Goal: Task Accomplishment & Management: Use online tool/utility

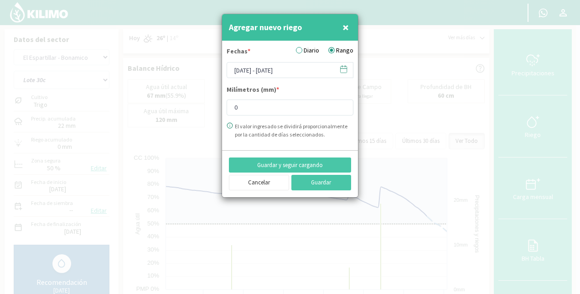
select select "151: Object"
click at [345, 28] on span "×" at bounding box center [346, 27] width 6 height 15
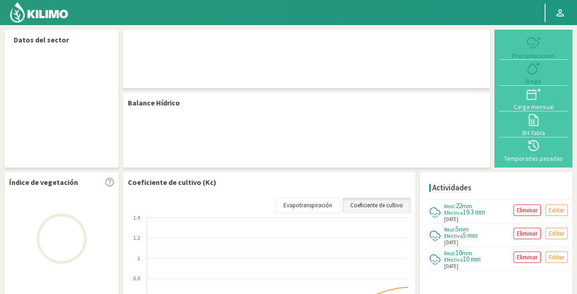
select select "3: Object"
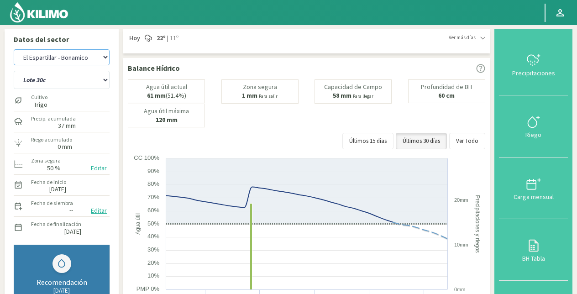
click at [58, 57] on select "El Espartillar - [PERSON_NAME] Las Horquetas" at bounding box center [62, 57] width 96 height 16
click at [14, 49] on select "El Espartillar - [PERSON_NAME] Las Horquetas" at bounding box center [62, 57] width 96 height 16
click at [67, 79] on select "Lote 29a Lote 29c Lote 30b Lote 30c" at bounding box center [62, 80] width 96 height 18
select select "3: Object"
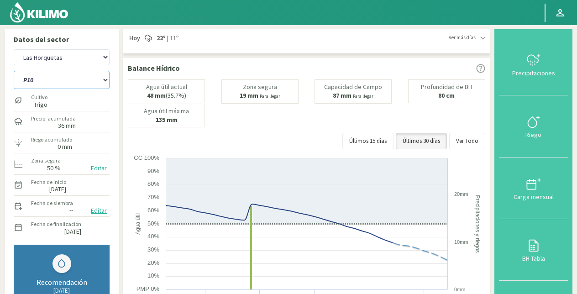
select select "10: Object"
click at [14, 71] on select "P10 P12 P14 P1a P1c P2a P2b P3a P3c P4c P5b P5c P6c P7c P8a P8b" at bounding box center [62, 80] width 96 height 18
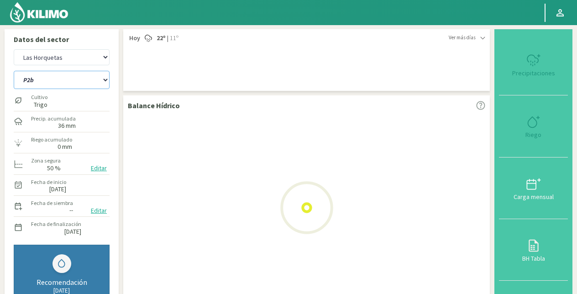
select select "5: Object"
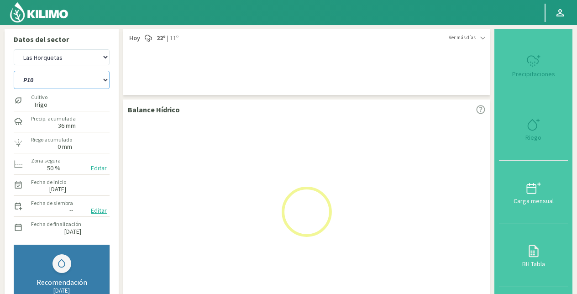
select select "26: Object"
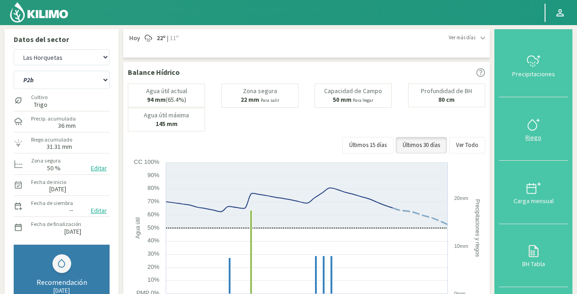
click at [536, 125] on icon at bounding box center [532, 125] width 9 height 10
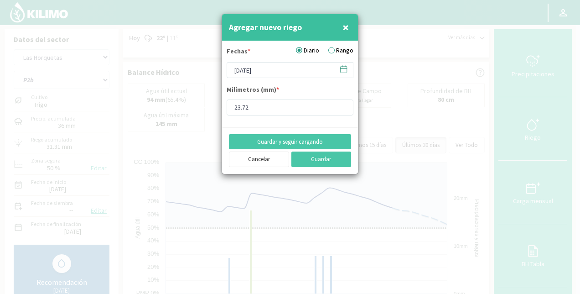
click at [337, 48] on label "Rango" at bounding box center [341, 51] width 25 height 10
click at [0, 0] on input "Rango" at bounding box center [0, 0] width 0 height 0
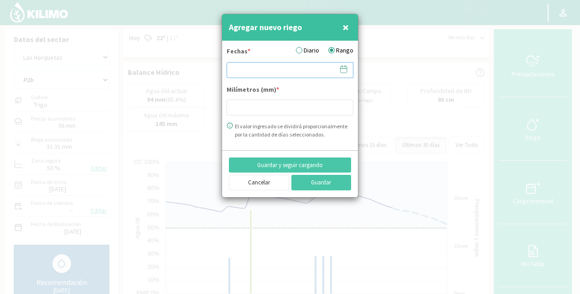
click at [259, 73] on input at bounding box center [290, 70] width 127 height 16
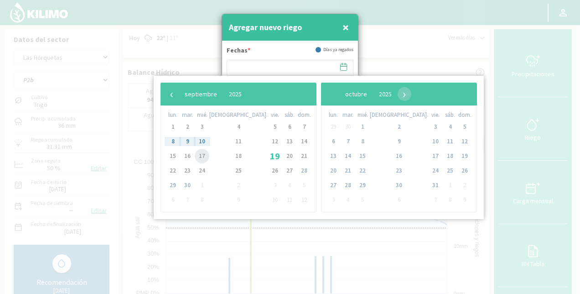
click at [207, 154] on span "17" at bounding box center [202, 156] width 15 height 15
click at [231, 154] on span "18" at bounding box center [238, 156] width 15 height 15
type input "[DATE] - [DATE]"
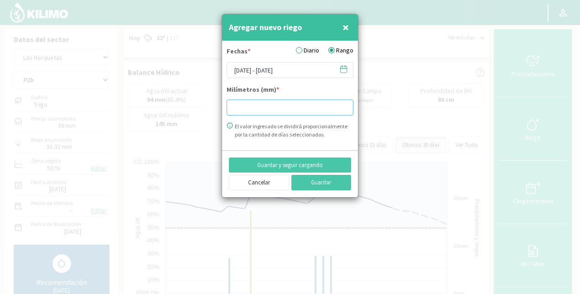
click at [252, 108] on input "number" at bounding box center [290, 107] width 127 height 16
type input "14.37"
click at [318, 180] on button "Guardar" at bounding box center [322, 183] width 60 height 16
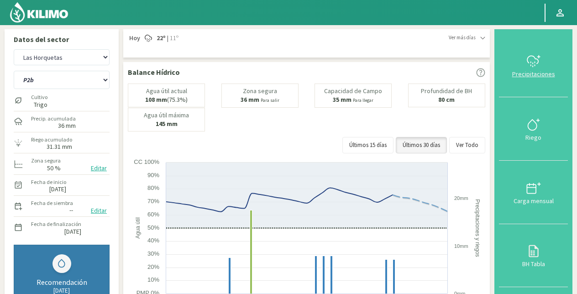
click at [529, 64] on icon at bounding box center [533, 61] width 15 height 15
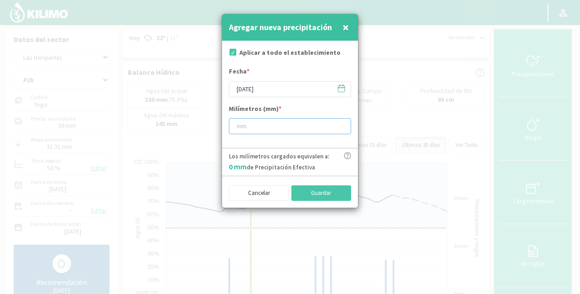
click at [251, 125] on input "number" at bounding box center [290, 126] width 122 height 16
type input "28"
click at [329, 192] on button "Guardar" at bounding box center [322, 193] width 60 height 16
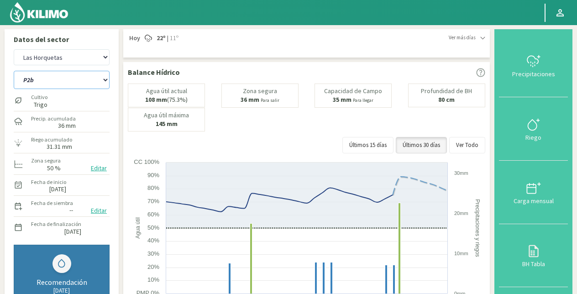
click at [53, 78] on select "P10 P12 P14 P1a P1c P2a P2b P3a P3c P4c P5b P5c P6c P7c P8a P8b" at bounding box center [62, 80] width 96 height 18
select select "28: Object"
click at [14, 71] on select "P10 P12 P14 P1a P1c P2a P2b P3a P3c P4c P5b P5c P6c P7c P8a P8b" at bounding box center [62, 80] width 96 height 18
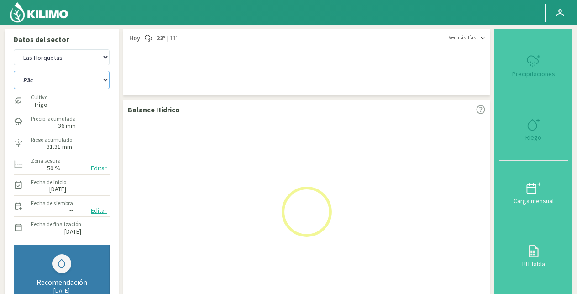
select select "7: Object"
select select "44: Object"
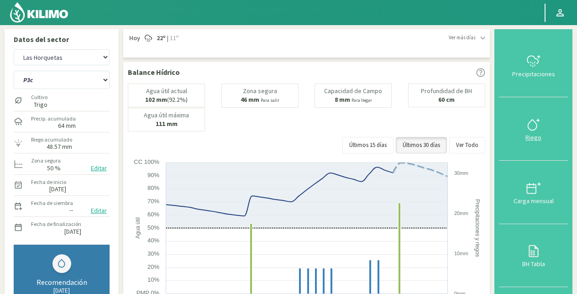
click at [534, 125] on icon at bounding box center [533, 124] width 15 height 15
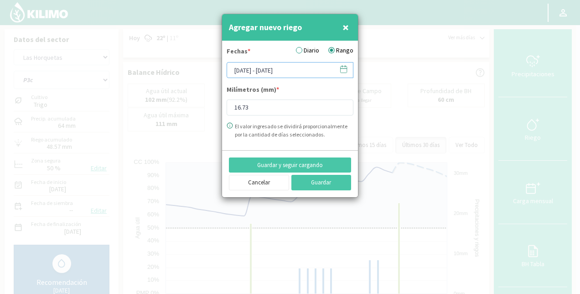
click at [260, 67] on input "[DATE] - [DATE]" at bounding box center [290, 70] width 127 height 16
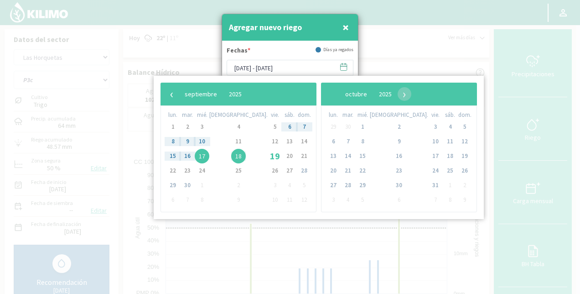
click at [209, 156] on span "17" at bounding box center [202, 156] width 15 height 15
click at [231, 157] on span "18" at bounding box center [238, 156] width 15 height 15
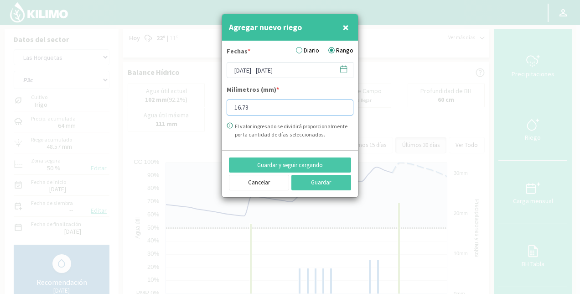
drag, startPoint x: 258, startPoint y: 111, endPoint x: 219, endPoint y: 111, distance: 39.2
click at [219, 111] on div "Agregar nuevo riego × Fechas * Diario Rango [DATE] - [DATE] Milímetros (mm) * 1…" at bounding box center [290, 147] width 580 height 294
type input "18.78"
click at [322, 179] on button "Guardar" at bounding box center [322, 183] width 60 height 16
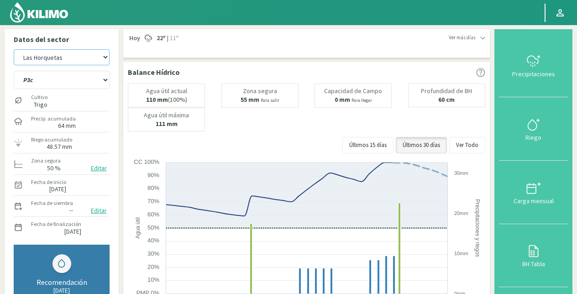
click at [61, 59] on select "El Espartillar - [PERSON_NAME] Las Horquetas" at bounding box center [62, 57] width 96 height 16
click at [14, 49] on select "El Espartillar - [PERSON_NAME] Las Horquetas" at bounding box center [62, 57] width 96 height 16
select select "8: Object"
select select "52: Object"
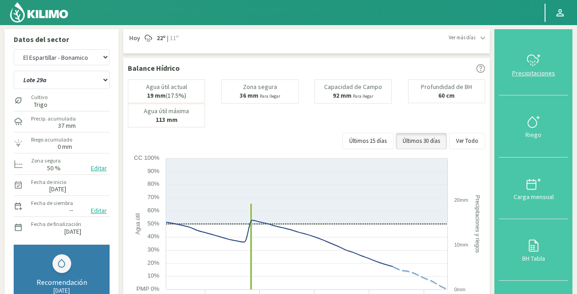
click at [538, 68] on svg-icon at bounding box center [533, 65] width 15 height 8
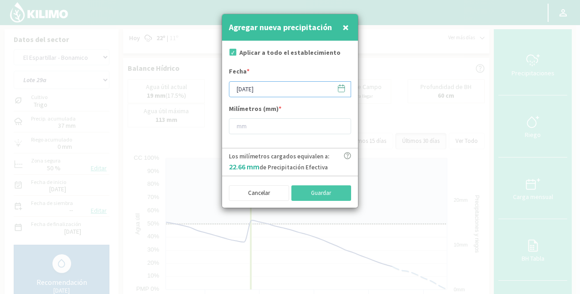
click at [270, 89] on input "[DATE]" at bounding box center [290, 89] width 122 height 16
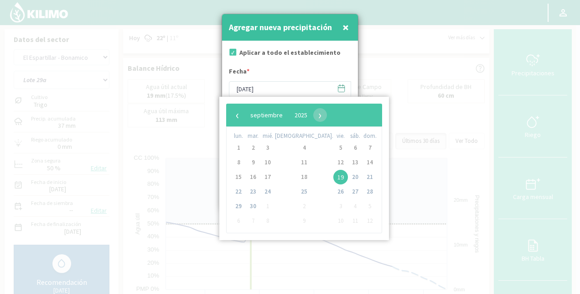
click at [334, 173] on span "19" at bounding box center [341, 177] width 15 height 15
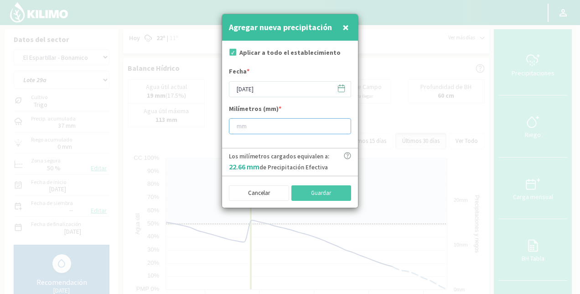
click at [268, 119] on input "number" at bounding box center [290, 126] width 122 height 16
type input "24"
click at [330, 197] on button "Guardar" at bounding box center [322, 193] width 60 height 16
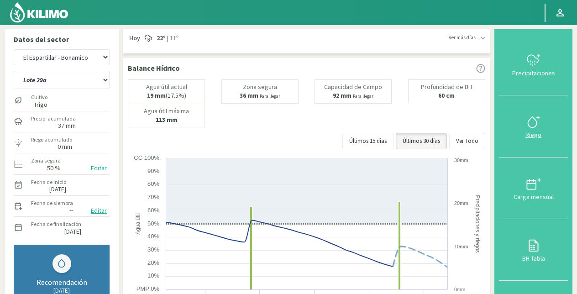
click at [531, 125] on icon at bounding box center [533, 122] width 15 height 15
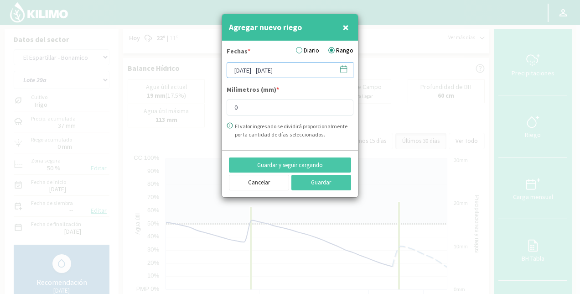
click at [272, 68] on input "[DATE] - [DATE]" at bounding box center [290, 70] width 127 height 16
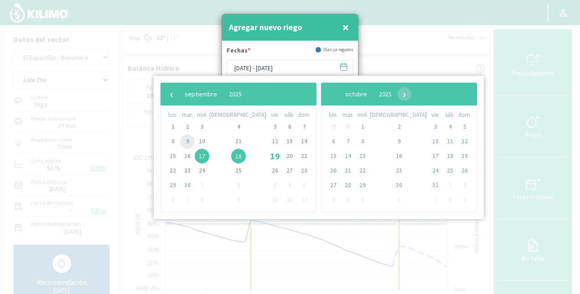
click at [190, 141] on span "9" at bounding box center [187, 141] width 15 height 15
click at [209, 141] on span "10" at bounding box center [202, 141] width 15 height 15
type input "[DATE] - [DATE]"
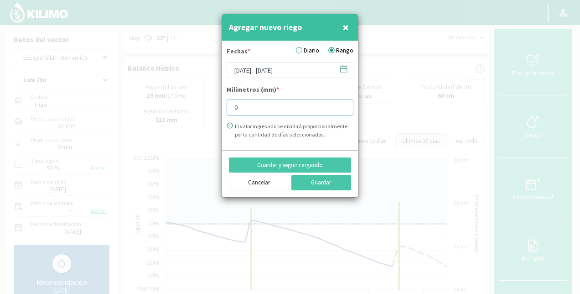
drag, startPoint x: 256, startPoint y: 109, endPoint x: 191, endPoint y: 122, distance: 66.0
click at [191, 122] on div "Agregar nuevo riego × Fechas * Diario Rango [DATE] - [DATE] Milímetros (mm) * 0…" at bounding box center [290, 147] width 580 height 294
type input "15.81"
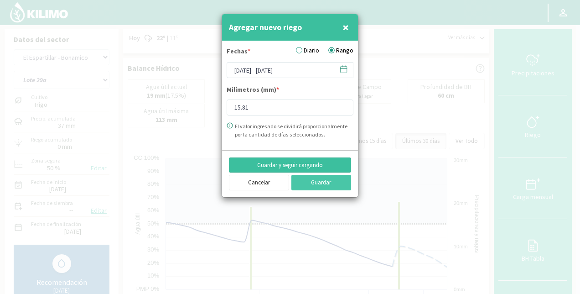
click at [321, 163] on button "Guardar y seguir cargando" at bounding box center [290, 165] width 122 height 16
click at [275, 65] on input "[DATE] - [DATE]" at bounding box center [290, 70] width 127 height 16
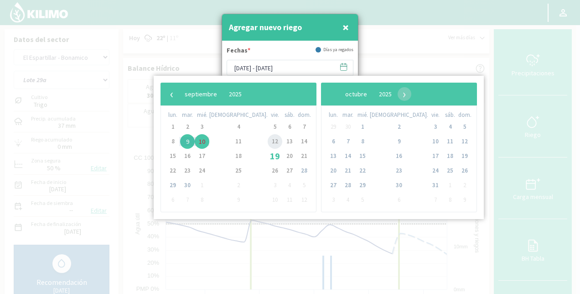
click at [268, 138] on span "12" at bounding box center [275, 141] width 15 height 15
click at [268, 140] on span "12" at bounding box center [275, 141] width 15 height 15
type input "[DATE] - [DATE]"
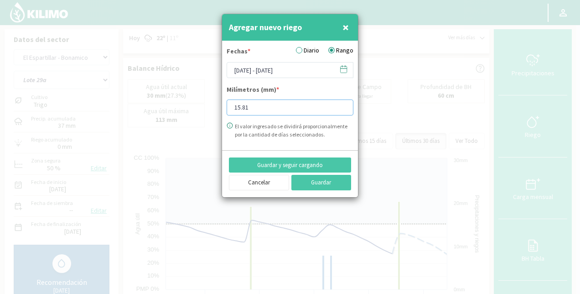
drag, startPoint x: 256, startPoint y: 110, endPoint x: 218, endPoint y: 109, distance: 38.4
click at [218, 109] on div "Agregar nuevo riego × Fechas * Diario Rango [DATE] - [DATE] Milímetros (mm) * 1…" at bounding box center [290, 147] width 580 height 294
type input "6.45"
click at [318, 179] on button "Guardar" at bounding box center [322, 183] width 60 height 16
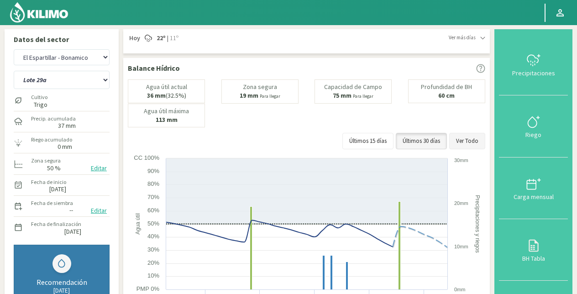
click at [467, 136] on button "Ver Todo" at bounding box center [467, 141] width 36 height 16
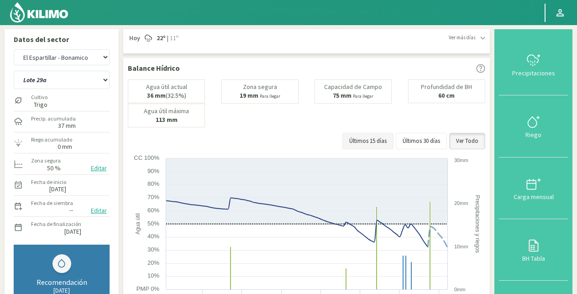
click at [382, 139] on button "Últimos 15 días" at bounding box center [367, 141] width 51 height 16
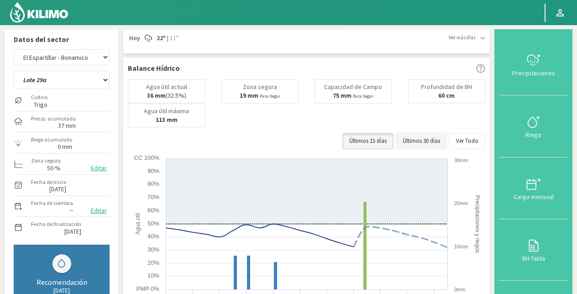
click at [425, 140] on button "Últimos 30 días" at bounding box center [421, 141] width 51 height 16
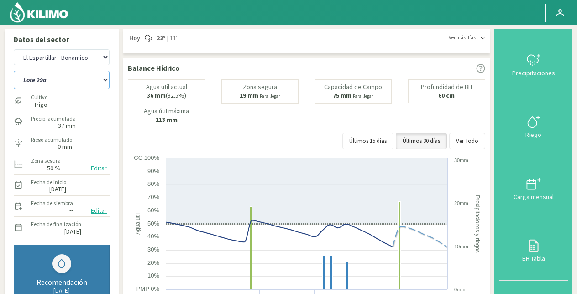
click at [53, 79] on select "Lote 29a Lote 29c Lote 30b Lote 30c" at bounding box center [62, 80] width 96 height 18
select select "53: Object"
click at [14, 71] on select "Lote 29a Lote 29c Lote 30b Lote 30c" at bounding box center [62, 80] width 96 height 18
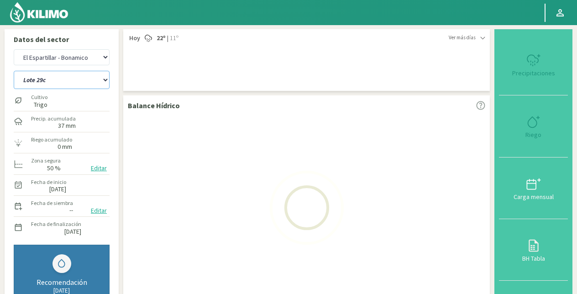
select select "10: Object"
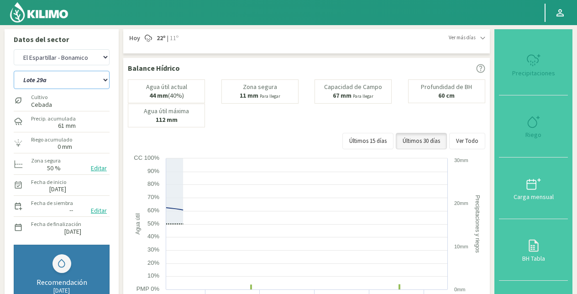
select select "57: Object"
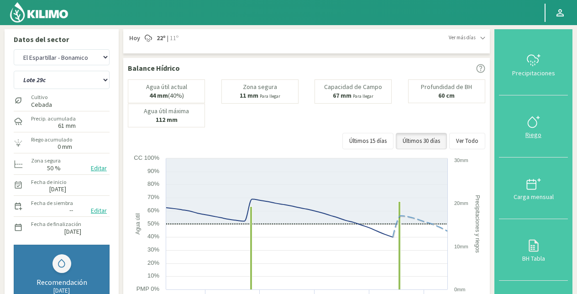
click at [534, 122] on icon at bounding box center [533, 122] width 15 height 15
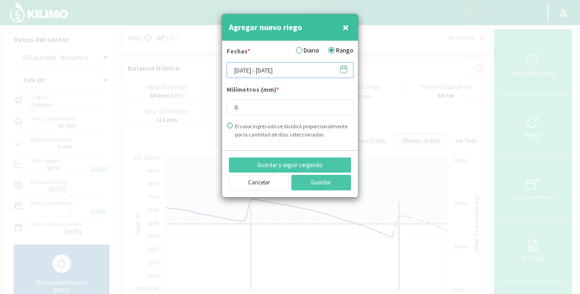
click at [259, 73] on input "[DATE] - [DATE]" at bounding box center [290, 70] width 127 height 16
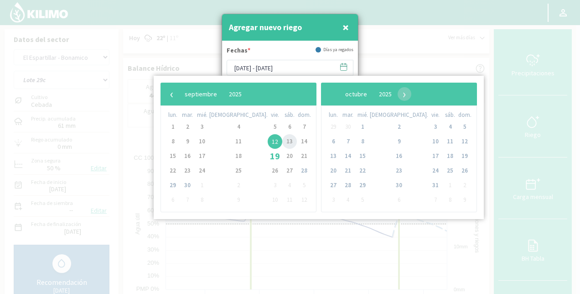
click at [282, 138] on span "13" at bounding box center [289, 141] width 15 height 15
click at [297, 134] on td "14" at bounding box center [304, 141] width 15 height 15
click at [297, 143] on span "14" at bounding box center [304, 141] width 15 height 15
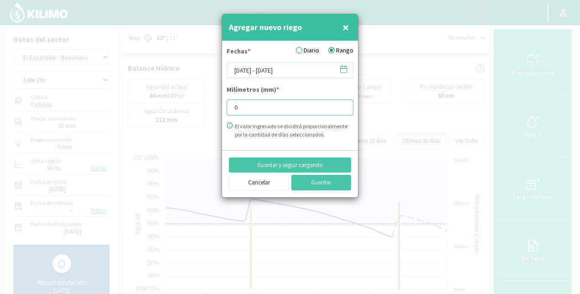
drag, startPoint x: 248, startPoint y: 110, endPoint x: 136, endPoint y: 137, distance: 115.8
click at [136, 137] on div "Agregar nuevo riego × Fechas * Diario Rango [DATE] - [DATE] Milímetros (mm) * 0…" at bounding box center [290, 147] width 580 height 294
click at [286, 71] on input "[DATE] - [DATE]" at bounding box center [290, 70] width 127 height 16
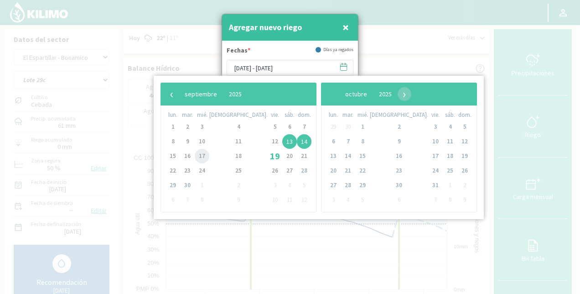
click at [209, 154] on span "17" at bounding box center [202, 156] width 15 height 15
click at [282, 143] on span "13" at bounding box center [289, 141] width 15 height 15
click at [205, 155] on span "17" at bounding box center [202, 156] width 15 height 15
type input "[DATE] - [DATE]"
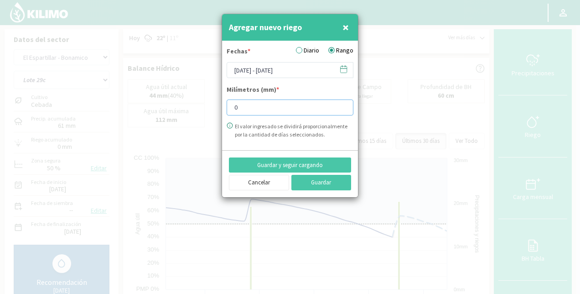
drag, startPoint x: 249, startPoint y: 106, endPoint x: 201, endPoint y: 112, distance: 48.8
click at [201, 112] on div "Agregar nuevo riego × Fechas * Diario Rango [DATE] - [DATE] Milímetros (mm) * 0…" at bounding box center [290, 147] width 580 height 294
type input "40"
click at [319, 180] on button "Guardar" at bounding box center [322, 183] width 60 height 16
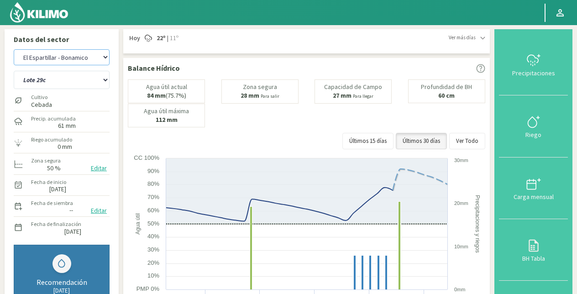
click at [64, 57] on select "El Espartillar - [PERSON_NAME] Las Horquetas" at bounding box center [62, 57] width 96 height 16
click at [14, 49] on select "El Espartillar - [PERSON_NAME] Las Horquetas" at bounding box center [62, 57] width 96 height 16
click at [57, 81] on select "Lote 29a Lote 29c Lote 30b Lote 30c" at bounding box center [62, 80] width 96 height 18
select select "58: Object"
click at [14, 71] on select "Lote 29a Lote 29c Lote 30b Lote 30c" at bounding box center [62, 80] width 96 height 18
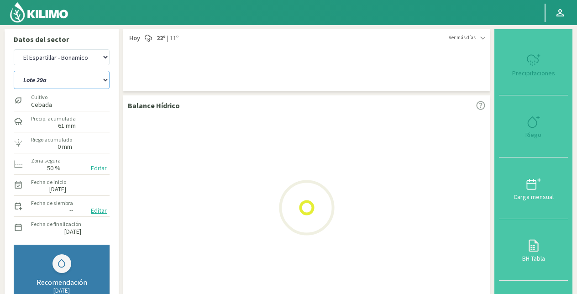
select select "12: Object"
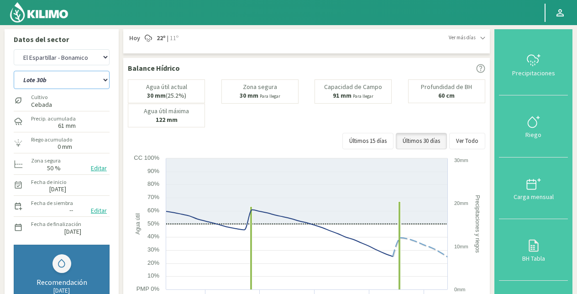
click at [77, 79] on select "Lote 29a Lote 29c Lote 30b Lote 30c" at bounding box center [62, 80] width 96 height 18
select select "63: Object"
click at [14, 71] on select "Lote 29a Lote 29c Lote 30b Lote 30c" at bounding box center [62, 80] width 96 height 18
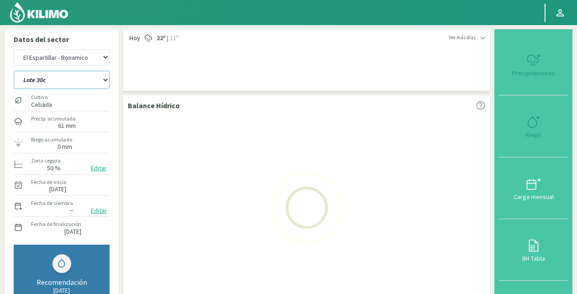
select select "14: Object"
select select "67: Object"
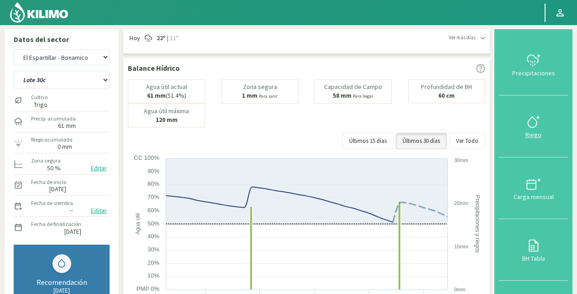
click at [535, 122] on icon at bounding box center [533, 122] width 15 height 15
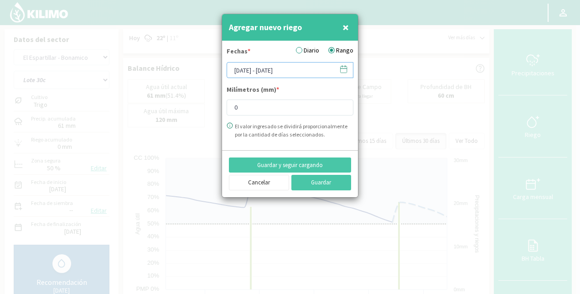
click at [257, 66] on input "[DATE] - [DATE]" at bounding box center [290, 70] width 127 height 16
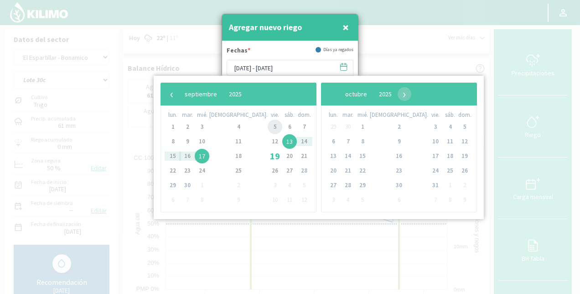
click at [268, 128] on span "5" at bounding box center [275, 127] width 15 height 15
click at [282, 125] on span "6" at bounding box center [289, 127] width 15 height 15
type input "[DATE] - [DATE]"
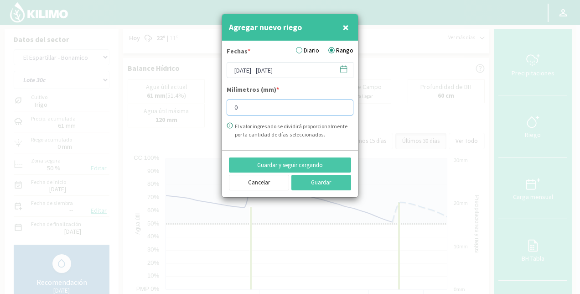
drag, startPoint x: 242, startPoint y: 105, endPoint x: 224, endPoint y: 110, distance: 19.4
click at [224, 110] on form "Fechas * Diario Rango [DATE] - [DATE] Milímetros (mm) * 0 El valor ingresado se…" at bounding box center [290, 95] width 136 height 109
type input "3.54"
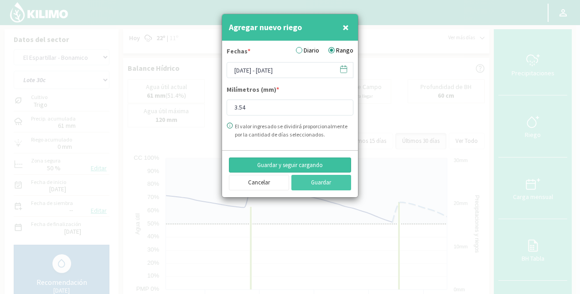
click at [314, 163] on button "Guardar y seguir cargando" at bounding box center [290, 165] width 122 height 16
click at [272, 70] on input "[DATE] - [DATE]" at bounding box center [290, 70] width 127 height 16
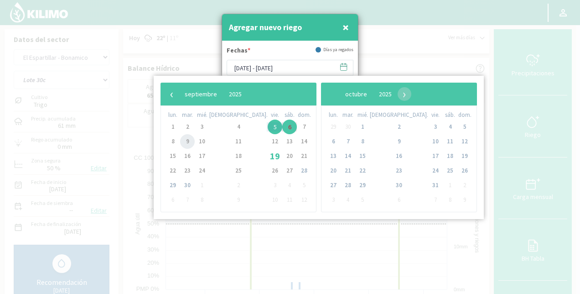
click at [191, 141] on span "9" at bounding box center [187, 141] width 15 height 15
click at [204, 142] on span "10" at bounding box center [202, 141] width 15 height 15
type input "[DATE] - [DATE]"
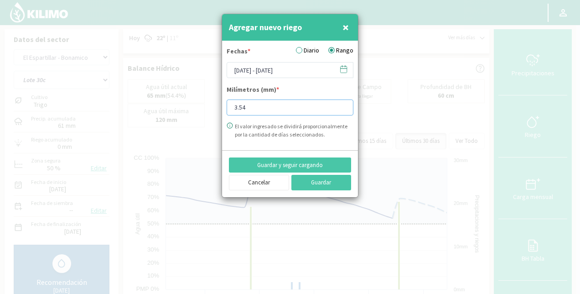
drag, startPoint x: 241, startPoint y: 107, endPoint x: 191, endPoint y: 120, distance: 51.2
click at [191, 120] on div "Agregar nuevo riego × Fechas * Diario Rango [DATE] - [DATE] Milímetros (mm) * 3…" at bounding box center [290, 147] width 580 height 294
type input "14.19"
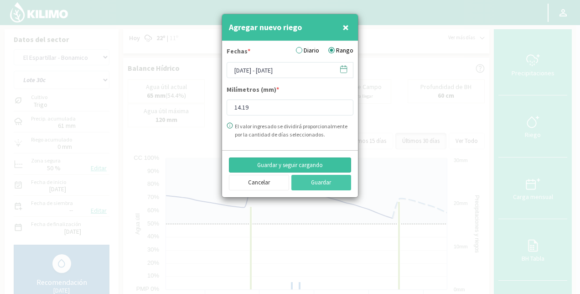
click at [321, 165] on button "Guardar y seguir cargando" at bounding box center [290, 165] width 122 height 16
click at [293, 69] on input "[DATE] - [DATE]" at bounding box center [290, 70] width 127 height 16
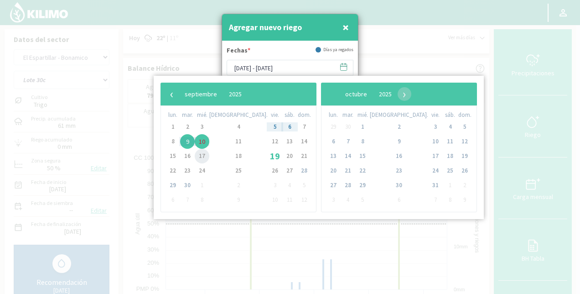
click at [200, 156] on span "17" at bounding box center [202, 156] width 15 height 15
click at [192, 154] on span "16" at bounding box center [187, 156] width 15 height 15
click at [209, 154] on span "17" at bounding box center [202, 156] width 15 height 15
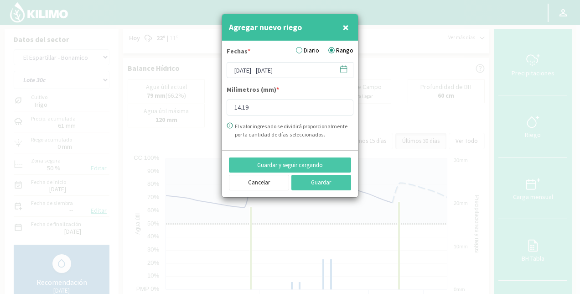
type input "[DATE] - [DATE]"
drag, startPoint x: 259, startPoint y: 109, endPoint x: 196, endPoint y: 110, distance: 63.0
click at [196, 110] on div "Agregar nuevo riego × Fechas * Diario Rango [DATE] - [DATE] Milímetros (mm) * 1…" at bounding box center [290, 147] width 580 height 294
type input "17.74"
click at [319, 184] on button "Guardar" at bounding box center [322, 183] width 60 height 16
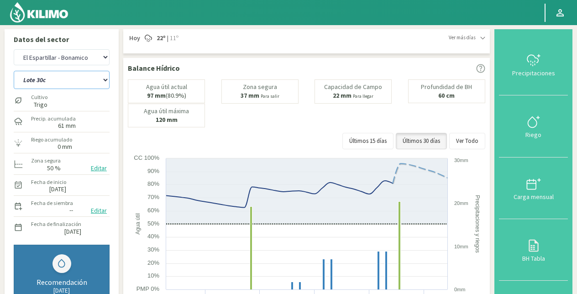
click at [52, 83] on select "Lote 29a Lote 29c Lote 30b Lote 30c" at bounding box center [62, 80] width 96 height 18
select select "66: Object"
click at [14, 71] on select "Lote 29a Lote 29c Lote 30b Lote 30c" at bounding box center [62, 80] width 96 height 18
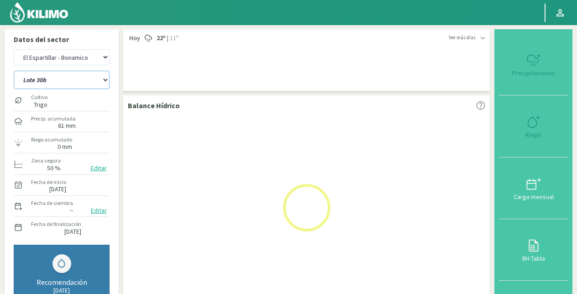
select select "16: Object"
select select "70: Object"
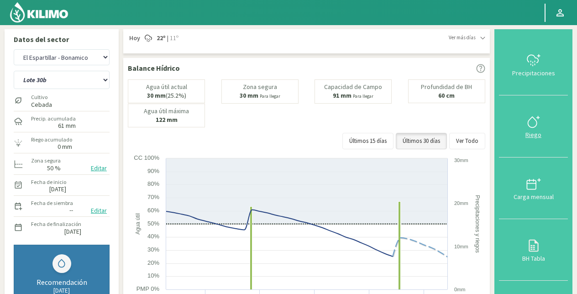
click at [538, 128] on icon at bounding box center [533, 122] width 15 height 15
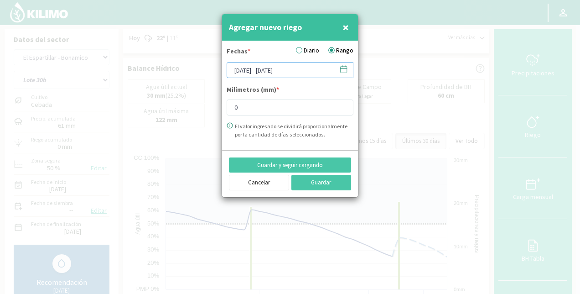
click at [252, 63] on input "[DATE] - [DATE]" at bounding box center [290, 70] width 127 height 16
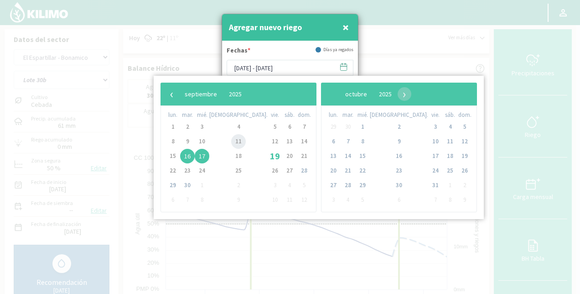
click at [231, 139] on span "11" at bounding box center [238, 141] width 15 height 15
click at [166, 152] on td "15" at bounding box center [173, 156] width 15 height 15
click at [174, 155] on span "15" at bounding box center [173, 156] width 15 height 15
type input "[DATE] - [DATE]"
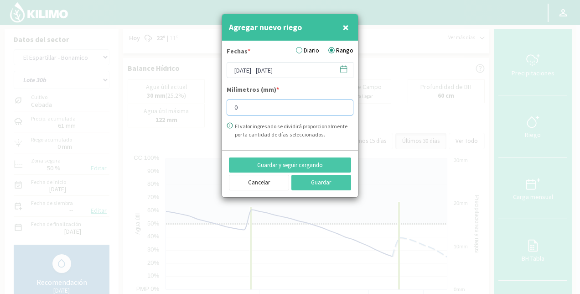
drag, startPoint x: 250, startPoint y: 107, endPoint x: 205, endPoint y: 118, distance: 45.9
click at [205, 118] on div "Agregar nuevo riego × Fechas * Diario Rango [DATE] - [DATE] Milímetros (mm) * 0…" at bounding box center [290, 147] width 580 height 294
type input "34.19"
click at [322, 182] on button "Guardar" at bounding box center [322, 183] width 60 height 16
